Goal: Task Accomplishment & Management: Use online tool/utility

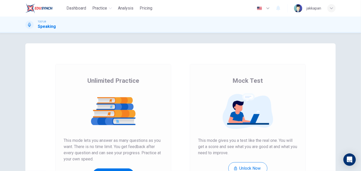
scroll to position [79, 0]
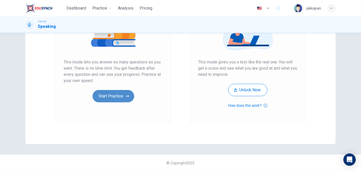
click at [118, 96] on button "Start Practice" at bounding box center [114, 96] width 42 height 12
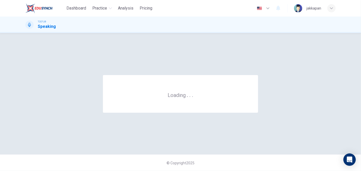
scroll to position [0, 0]
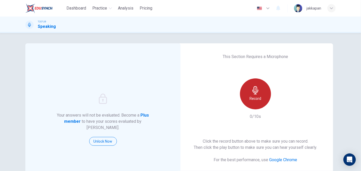
click at [260, 92] on div "Record" at bounding box center [255, 94] width 31 height 31
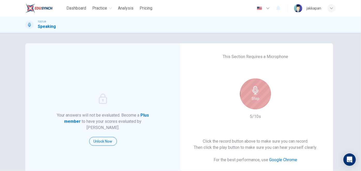
click at [263, 91] on div "Stop" at bounding box center [255, 94] width 31 height 31
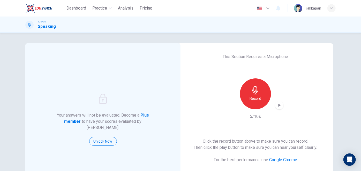
scroll to position [47, 0]
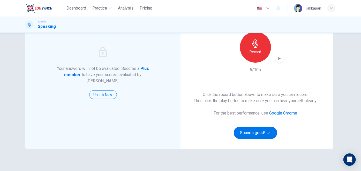
click at [277, 58] on icon "button" at bounding box center [279, 58] width 5 height 5
click at [253, 135] on button "Sounds good!" at bounding box center [255, 133] width 43 height 12
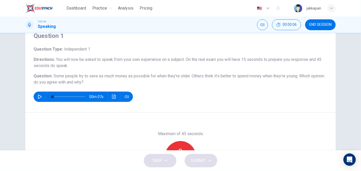
scroll to position [0, 0]
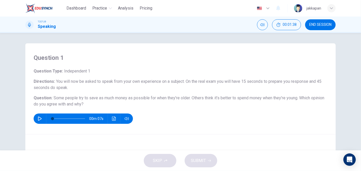
drag, startPoint x: 49, startPoint y: 97, endPoint x: 79, endPoint y: 102, distance: 30.1
click at [79, 102] on h6 "Question : Some people try to save as much money as possible for when they’re o…" at bounding box center [181, 101] width 294 height 12
